Goal: Task Accomplishment & Management: Manage account settings

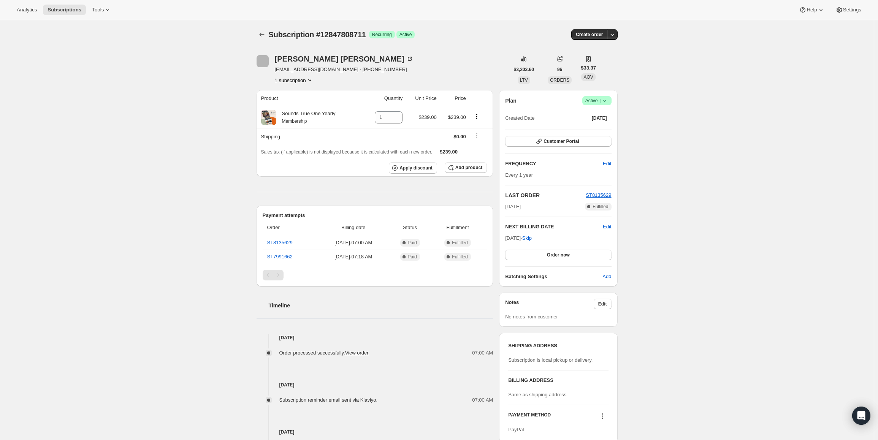
click at [600, 104] on span "Active |" at bounding box center [596, 101] width 23 height 8
click at [598, 128] on span "Cancel subscription" at bounding box center [599, 129] width 43 height 6
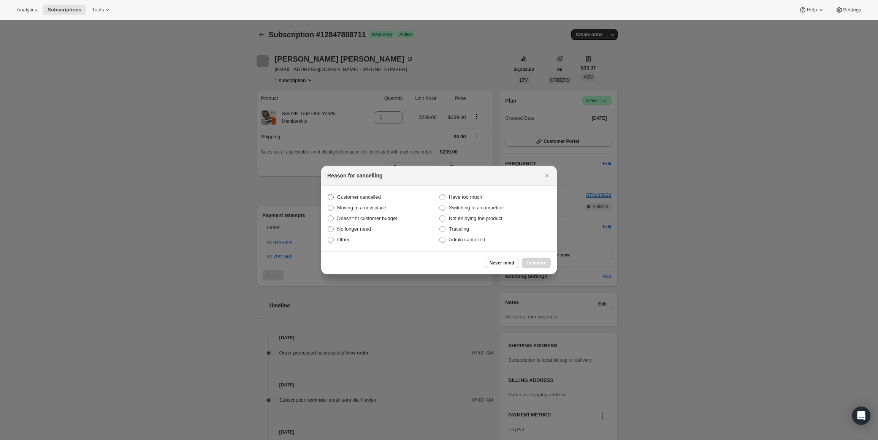
click at [347, 197] on span "Customer cancelled" at bounding box center [359, 197] width 44 height 6
click at [328, 195] on input "Customer cancelled" at bounding box center [328, 194] width 0 height 0
radio input "true"
click at [533, 263] on span "Continue" at bounding box center [537, 263] width 20 height 6
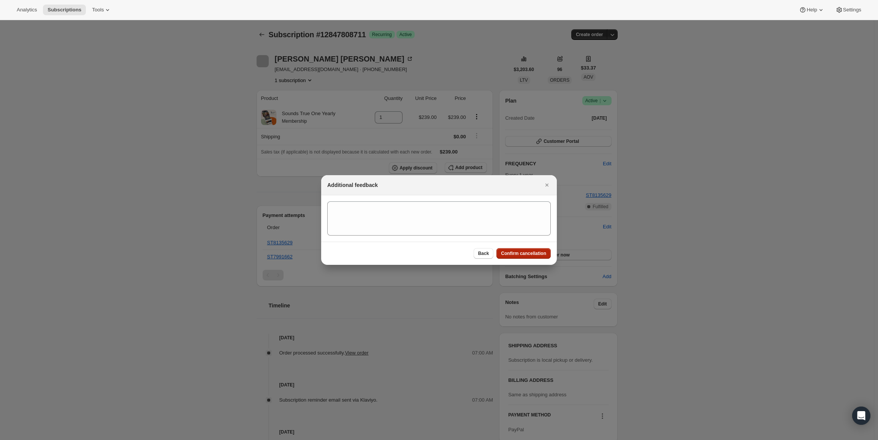
click at [535, 252] on span "Confirm cancellation" at bounding box center [523, 254] width 45 height 6
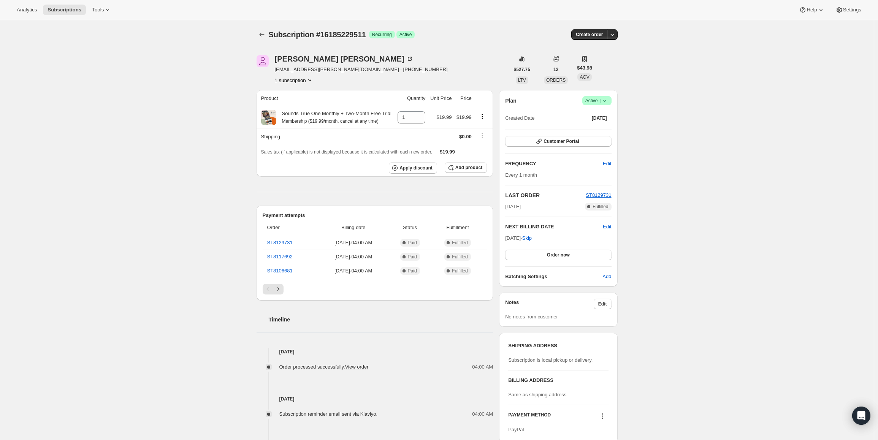
drag, startPoint x: 508, startPoint y: 240, endPoint x: 533, endPoint y: 240, distance: 25.9
click at [532, 240] on span "Oct 19, 2025 · Skip" at bounding box center [518, 238] width 27 height 6
copy span "Oct 19, 2025"
click at [598, 102] on span "Active |" at bounding box center [596, 101] width 23 height 8
click at [595, 113] on span "Pause subscription" at bounding box center [599, 116] width 42 height 6
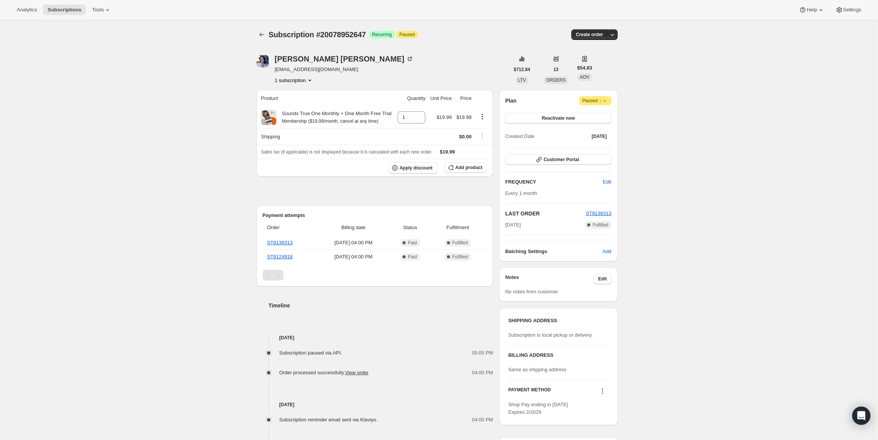
click at [601, 101] on span "Paused |" at bounding box center [595, 101] width 26 height 8
click at [597, 114] on span "Cancel subscription" at bounding box center [598, 116] width 43 height 6
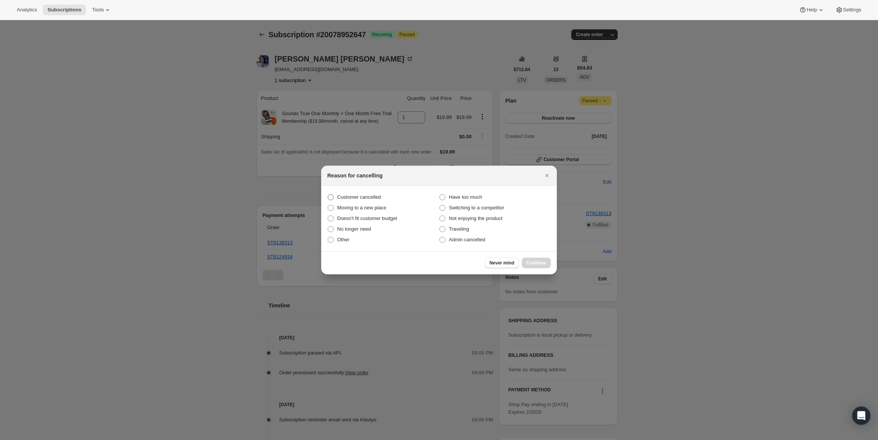
click at [347, 197] on span "Customer cancelled" at bounding box center [359, 197] width 44 height 6
click at [328, 195] on input "Customer cancelled" at bounding box center [328, 194] width 0 height 0
radio input "true"
click at [544, 262] on span "Continue" at bounding box center [537, 263] width 20 height 6
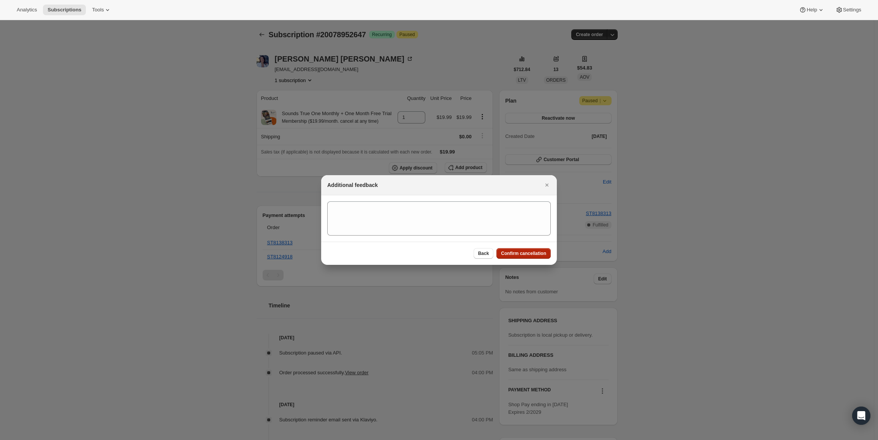
drag, startPoint x: 534, startPoint y: 253, endPoint x: 409, endPoint y: 116, distance: 185.9
click at [534, 252] on span "Confirm cancellation" at bounding box center [523, 254] width 45 height 6
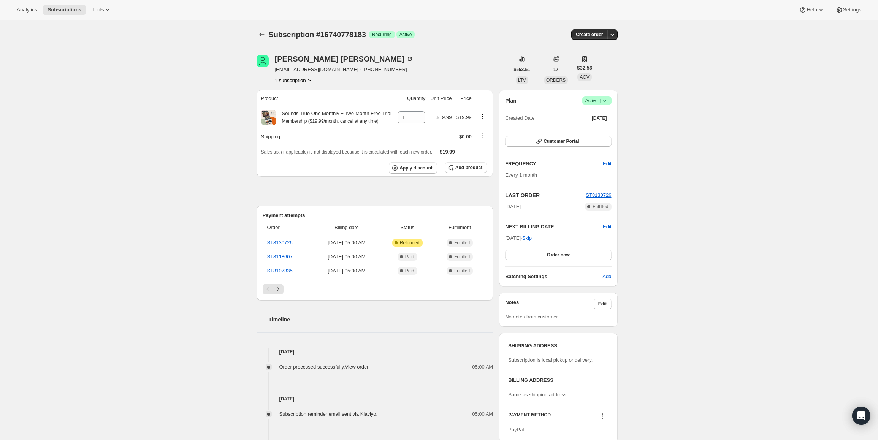
click at [607, 105] on span "Success Active |" at bounding box center [596, 100] width 29 height 9
click at [589, 130] on span "Cancel subscription" at bounding box center [599, 129] width 43 height 6
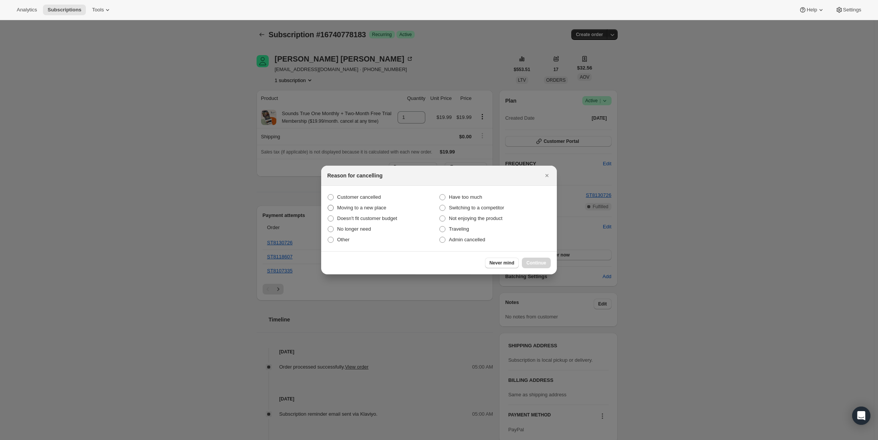
drag, startPoint x: 351, startPoint y: 196, endPoint x: 386, endPoint y: 208, distance: 37.2
click at [351, 196] on span "Customer cancelled" at bounding box center [359, 197] width 44 height 6
click at [328, 195] on input "Customer cancelled" at bounding box center [328, 194] width 0 height 0
radio input "true"
click at [526, 260] on button "Continue" at bounding box center [536, 263] width 29 height 11
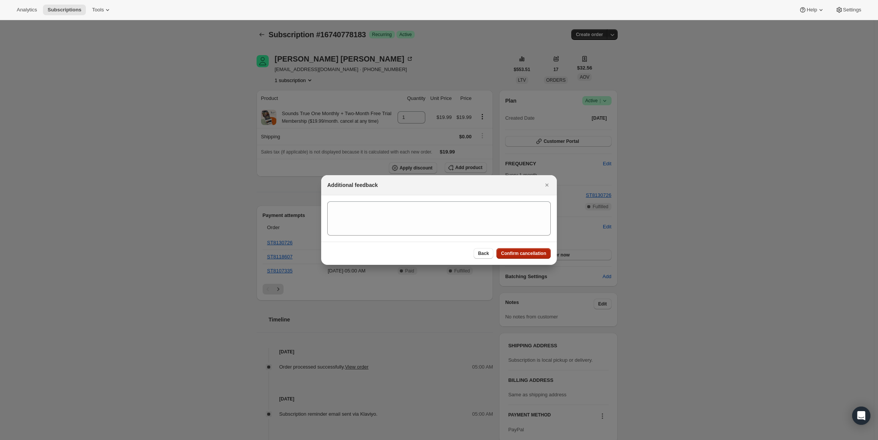
click at [530, 255] on span "Confirm cancellation" at bounding box center [523, 254] width 45 height 6
